Goal: Task Accomplishment & Management: Use online tool/utility

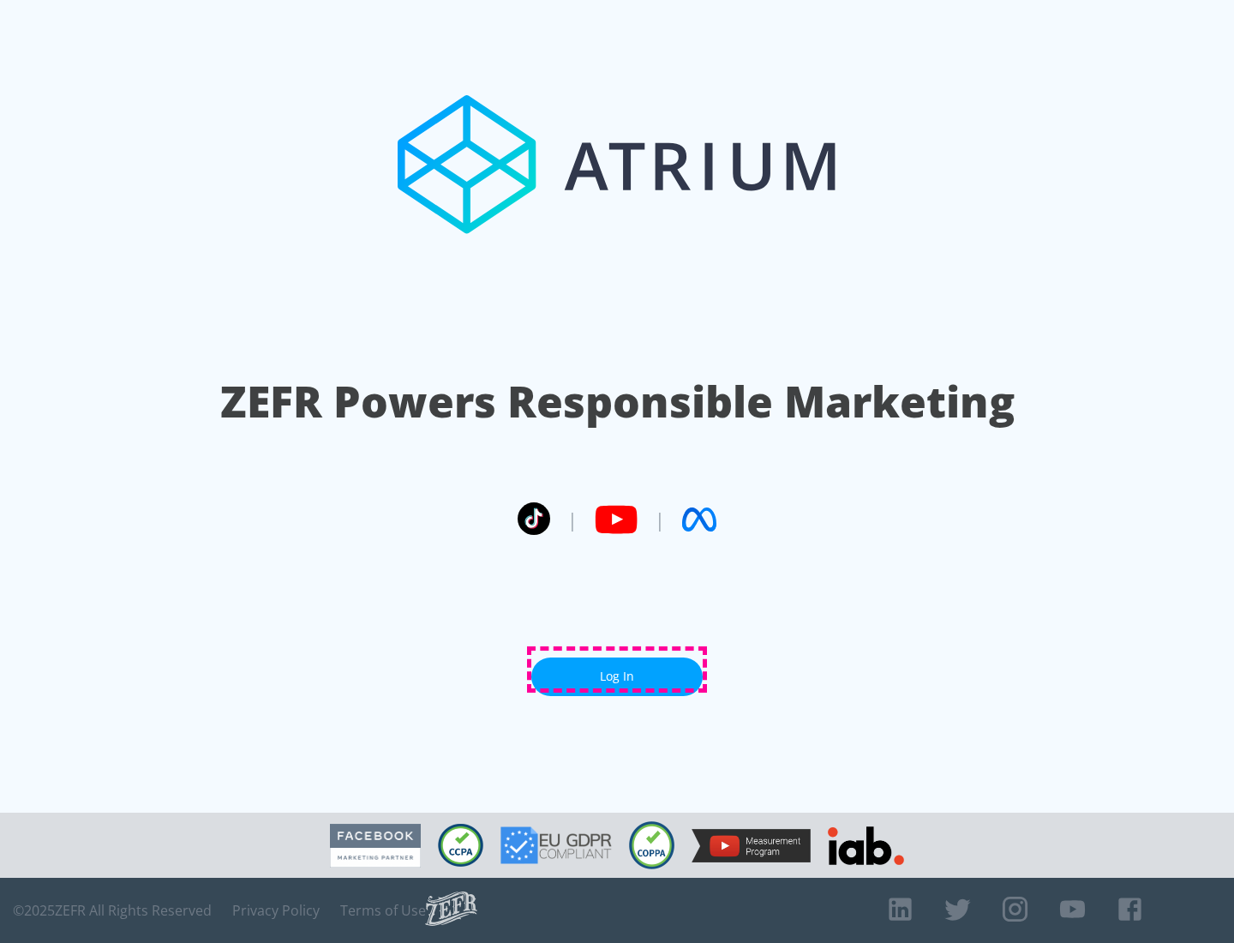
click at [617, 669] on link "Log In" at bounding box center [616, 676] width 171 height 39
